Goal: Information Seeking & Learning: Compare options

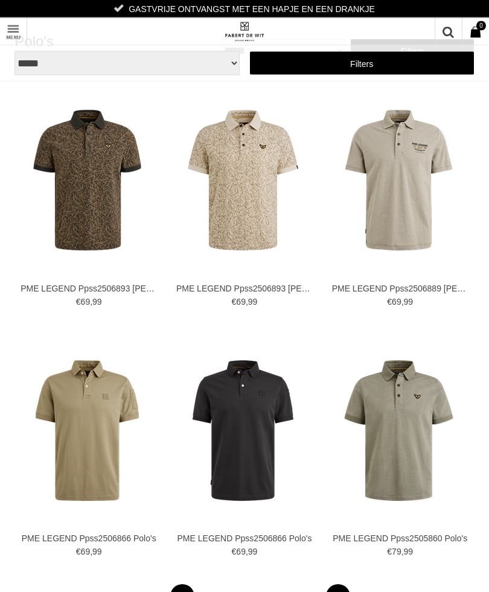
scroll to position [22, 0]
click at [0, 0] on img at bounding box center [0, 0] width 0 height 0
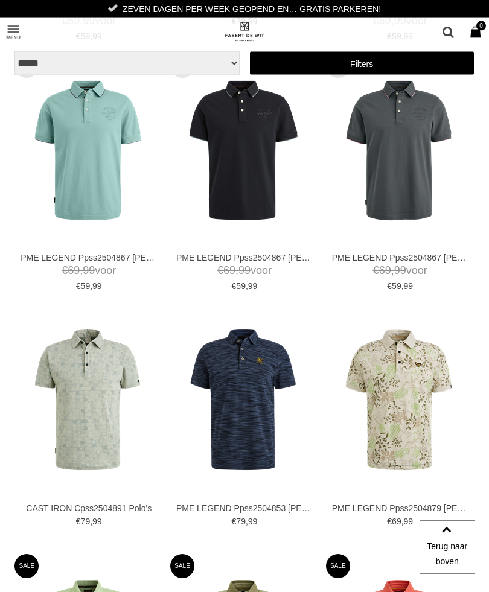
scroll to position [1303, 0]
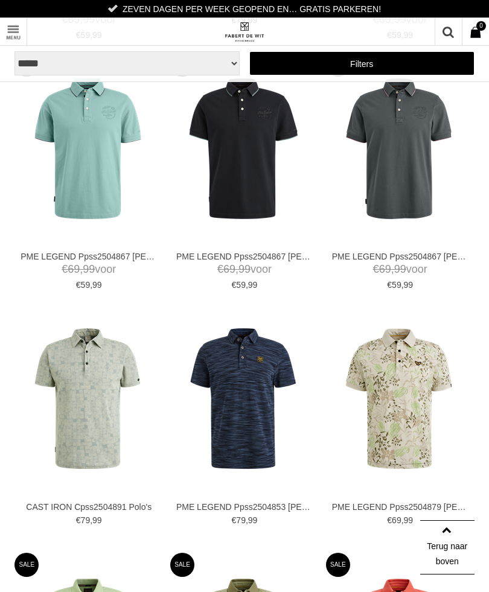
click at [0, 0] on img at bounding box center [0, 0] width 0 height 0
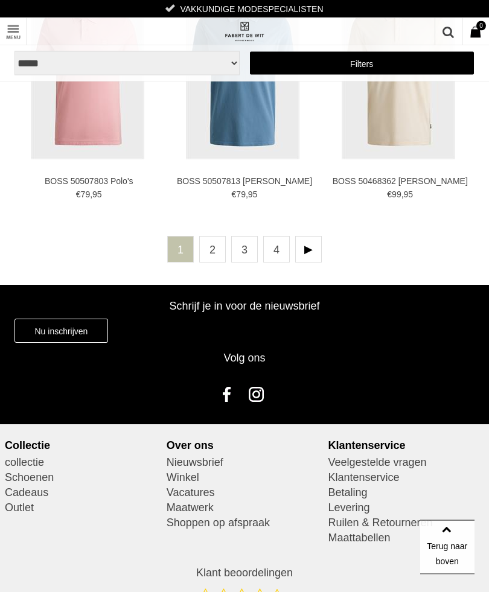
scroll to position [2881, 0]
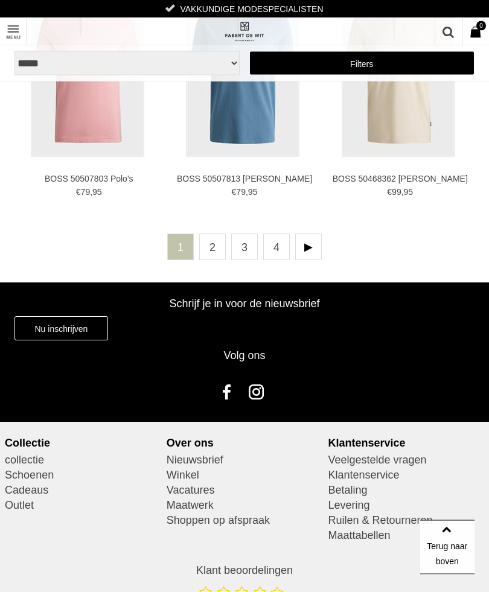
click at [308, 234] on link at bounding box center [308, 247] width 27 height 27
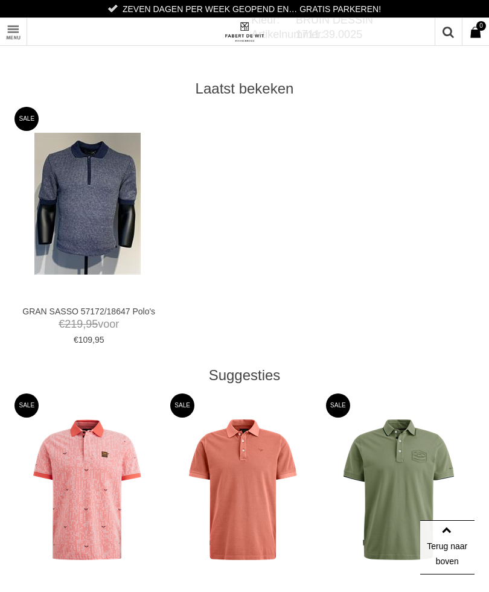
scroll to position [404, 0]
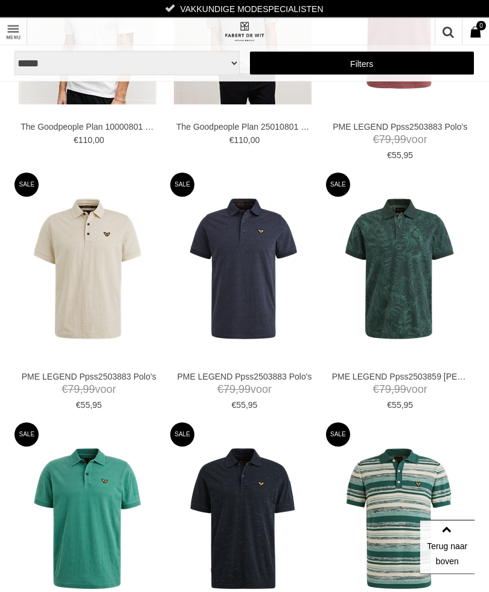
scroll to position [1671, 0]
click at [0, 0] on img at bounding box center [0, 0] width 0 height 0
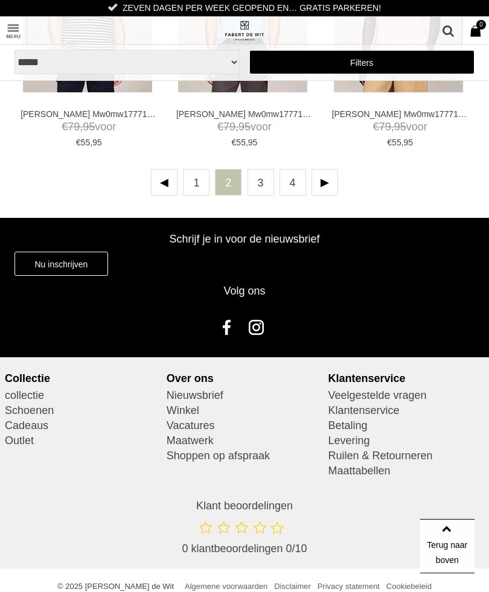
scroll to position [2933, 0]
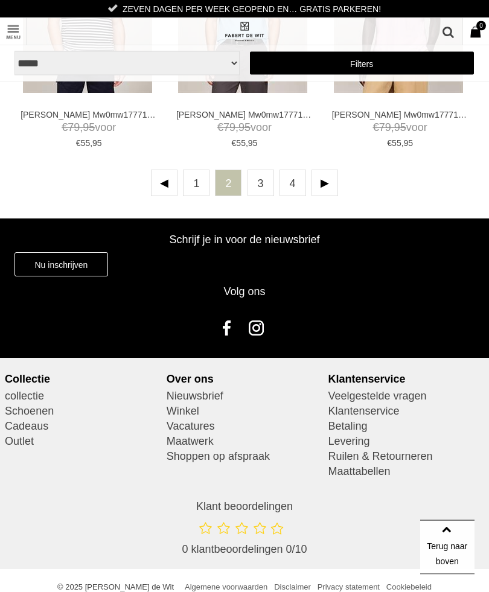
click at [320, 183] on link at bounding box center [324, 183] width 27 height 27
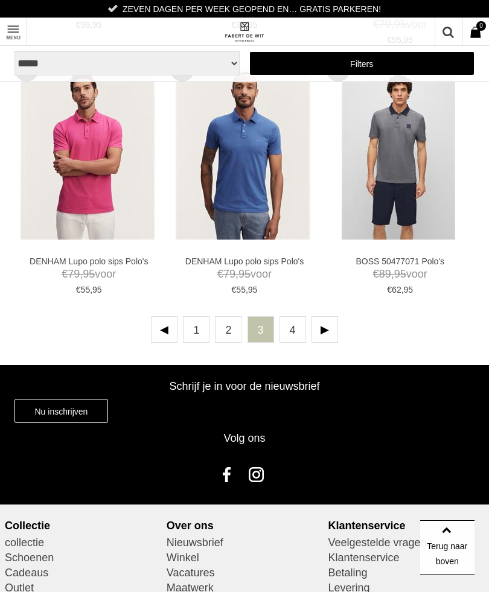
scroll to position [2790, 0]
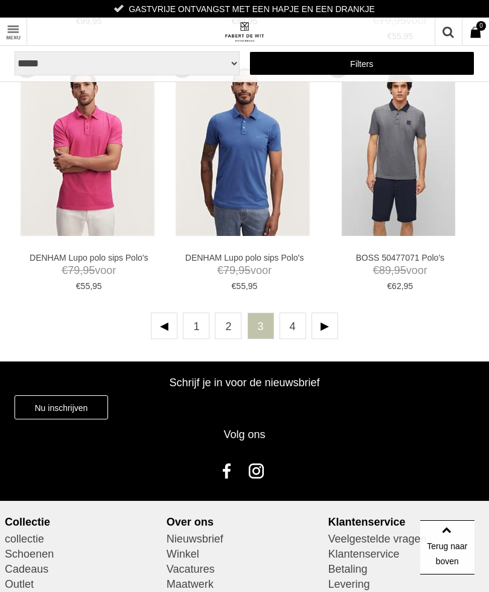
click at [324, 325] on link at bounding box center [324, 325] width 27 height 27
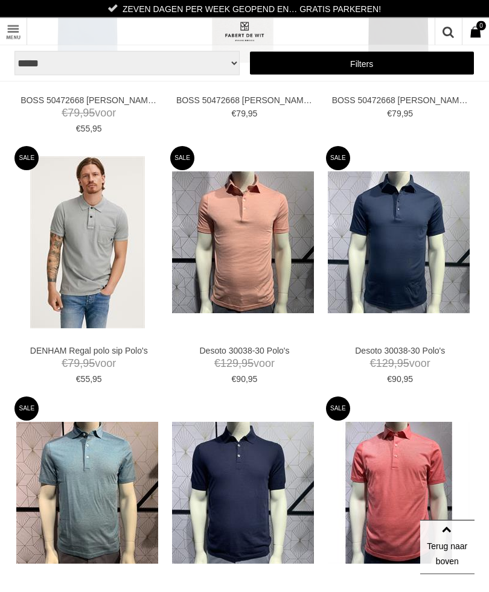
scroll to position [1428, 0]
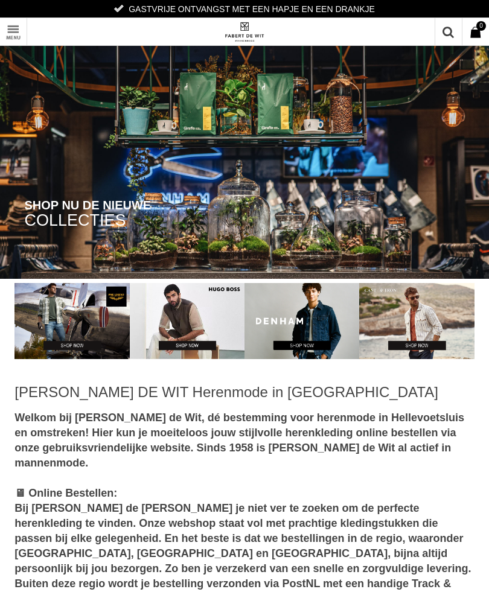
click at [17, 28] on link "Toon menu" at bounding box center [13, 31] width 27 height 27
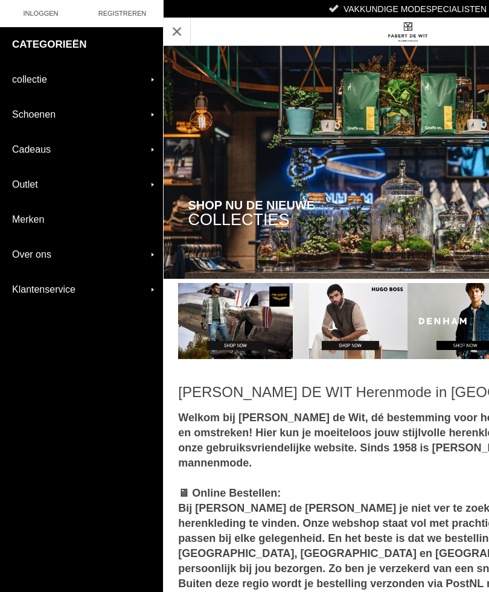
click at [63, 83] on link "collectie" at bounding box center [81, 79] width 163 height 34
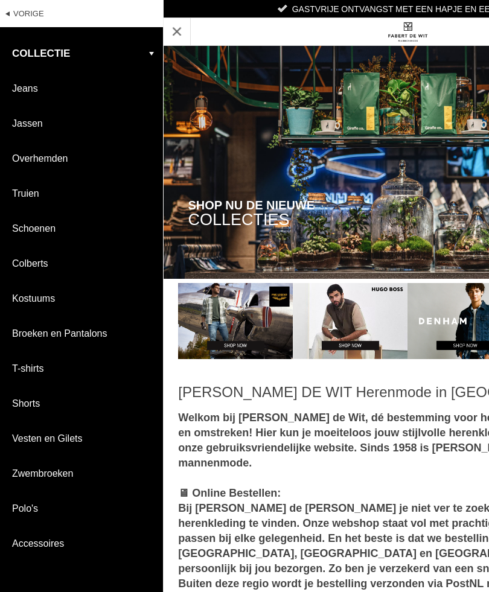
click at [38, 499] on link "Polo's" at bounding box center [81, 508] width 163 height 34
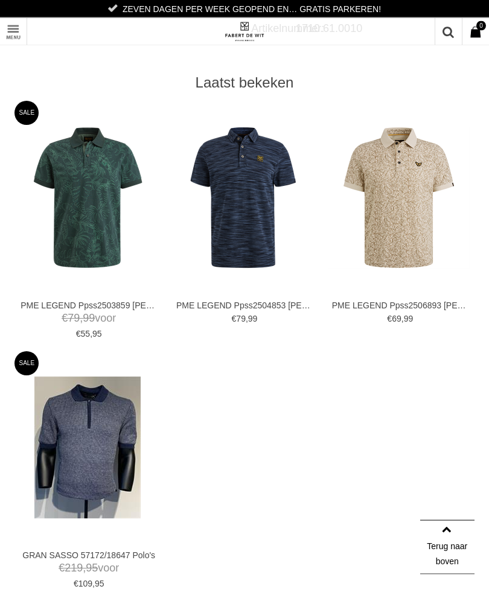
scroll to position [455, 0]
click at [0, 0] on img at bounding box center [0, 0] width 0 height 0
